Goal: Transaction & Acquisition: Register for event/course

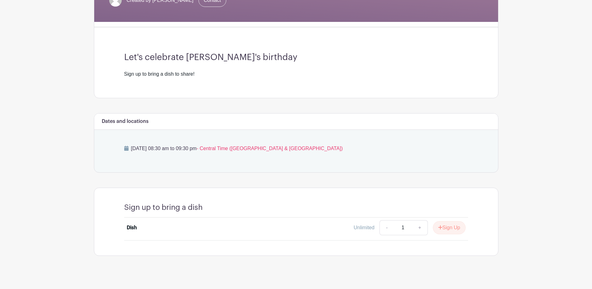
scroll to position [142, 0]
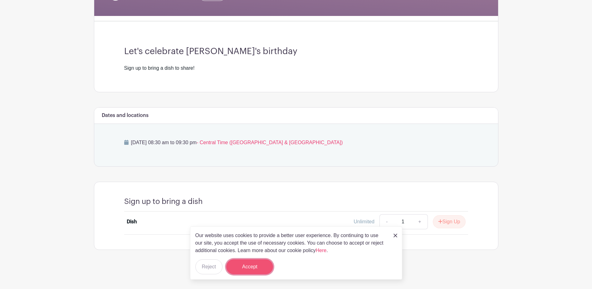
click at [256, 264] on button "Accept" at bounding box center [249, 266] width 47 height 15
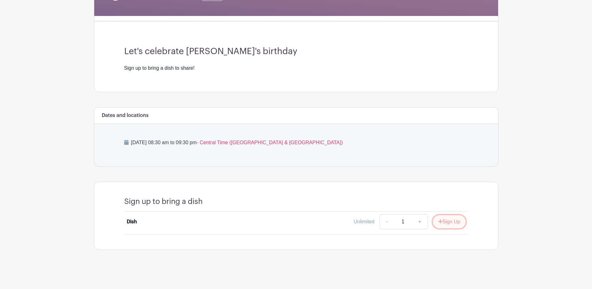
click at [446, 223] on button "Sign Up" at bounding box center [449, 221] width 33 height 13
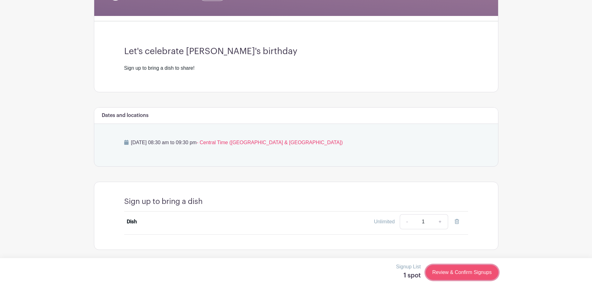
click at [440, 269] on link "Review & Confirm Signups" at bounding box center [462, 272] width 72 height 15
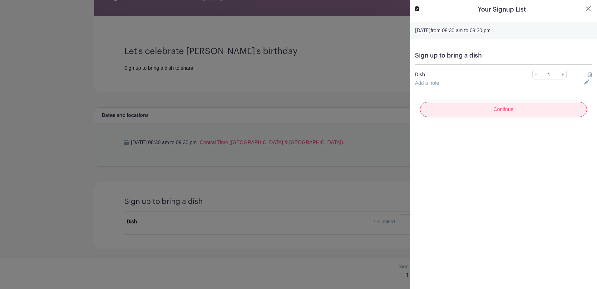
click at [503, 110] on input "Continue" at bounding box center [503, 109] width 167 height 15
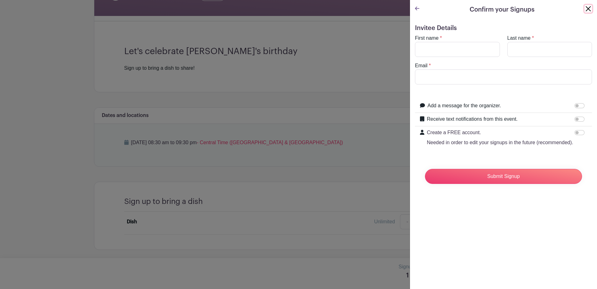
click at [585, 11] on button "Close" at bounding box center [588, 8] width 7 height 7
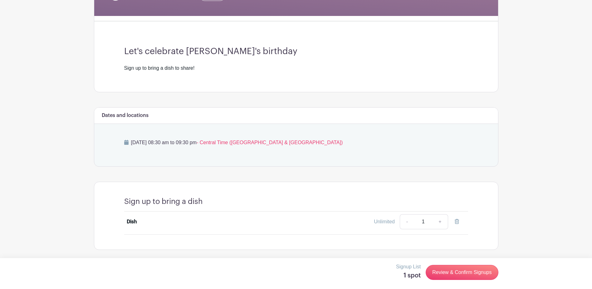
drag, startPoint x: 153, startPoint y: 220, endPoint x: 138, endPoint y: 222, distance: 14.7
click at [151, 220] on div "Dish" at bounding box center [169, 221] width 85 height 7
click at [129, 222] on div "Dish" at bounding box center [132, 221] width 10 height 7
click at [453, 271] on link "Review & Confirm Signups" at bounding box center [462, 272] width 72 height 15
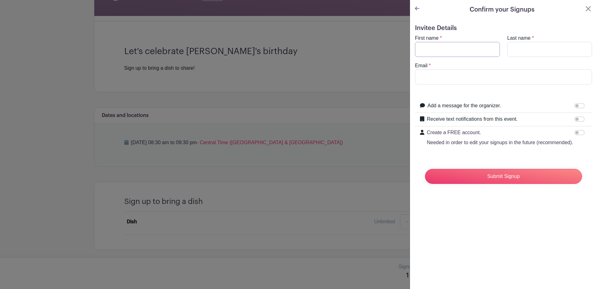
click at [466, 49] on input "First name" at bounding box center [457, 49] width 85 height 15
type input "[PERSON_NAME]"
click at [435, 75] on input "Email" at bounding box center [503, 76] width 177 height 15
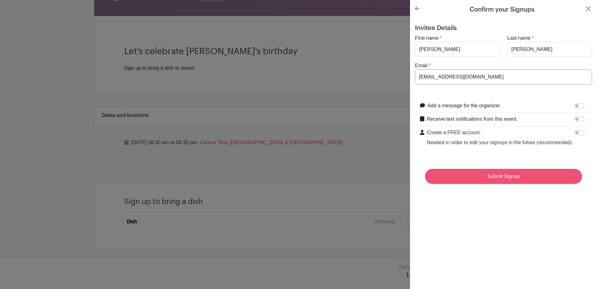
type input "[EMAIL_ADDRESS][DOMAIN_NAME]"
click at [472, 180] on input "Submit Signup" at bounding box center [503, 176] width 157 height 15
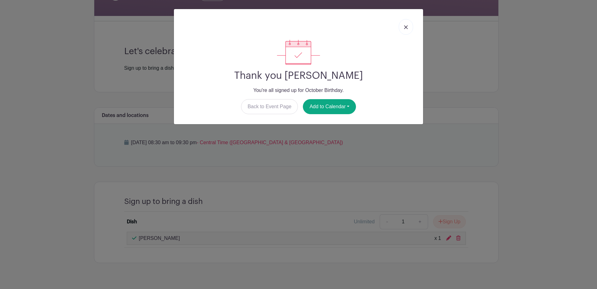
click at [407, 27] on img at bounding box center [406, 27] width 4 height 4
